Goal: Find specific page/section

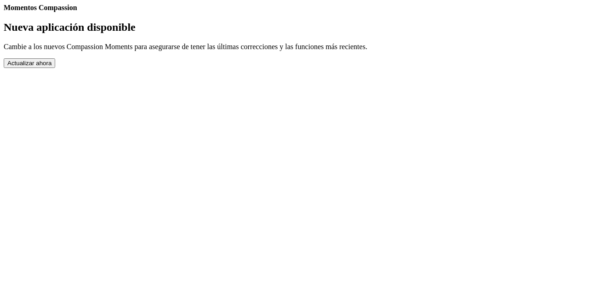
click at [55, 68] on button "Actualizar ahora" at bounding box center [29, 63] width 51 height 10
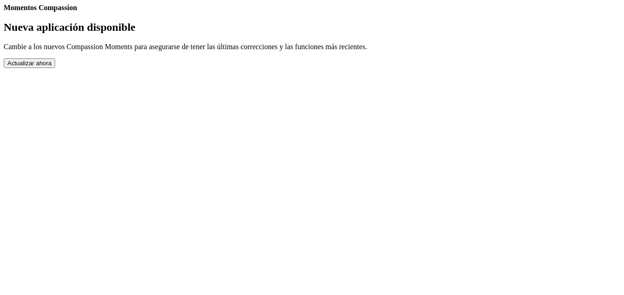
click at [4, 12] on link "Completed Moments" at bounding box center [4, 12] width 0 height 0
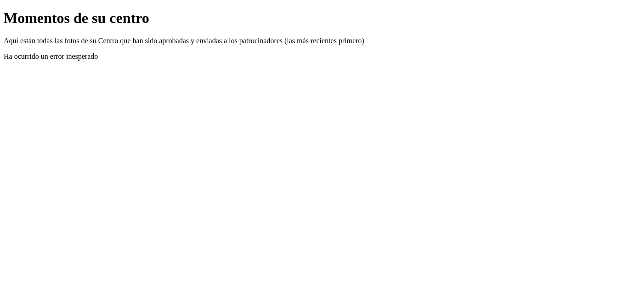
click at [4, 10] on link "Atrás" at bounding box center [4, 10] width 0 height 0
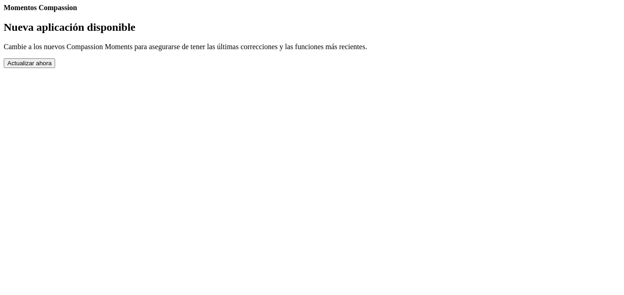
click at [55, 68] on button "Actualizar ahora" at bounding box center [29, 63] width 51 height 10
